Goal: Find specific page/section: Find specific page/section

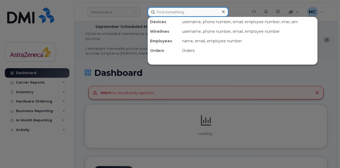
click at [167, 9] on input at bounding box center [187, 12] width 81 height 10
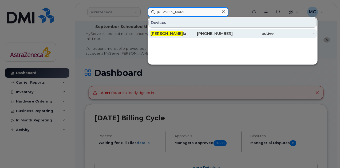
type input "sarah caso"
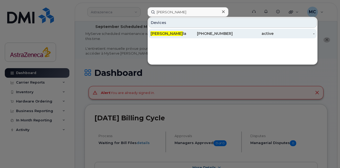
click at [168, 31] on span "Sarah Caso" at bounding box center [166, 33] width 32 height 5
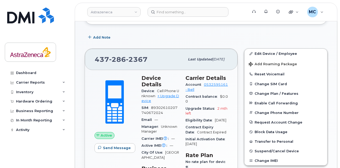
scroll to position [133, 0]
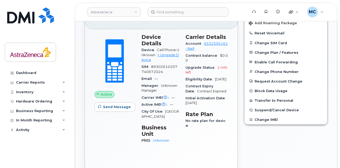
scroll to position [160, 0]
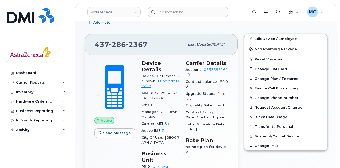
scroll to position [160, 0]
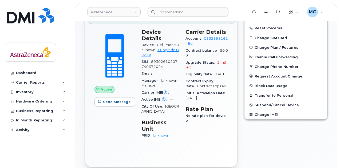
click at [320, 150] on div "Edit Device / Employee Add Roaming Package Reset Voicemail Change SIM Card Chan…" at bounding box center [286, 85] width 90 height 172
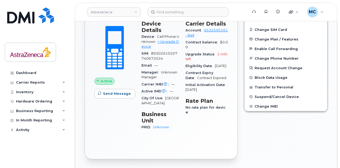
scroll to position [160, 0]
